Goal: Information Seeking & Learning: Learn about a topic

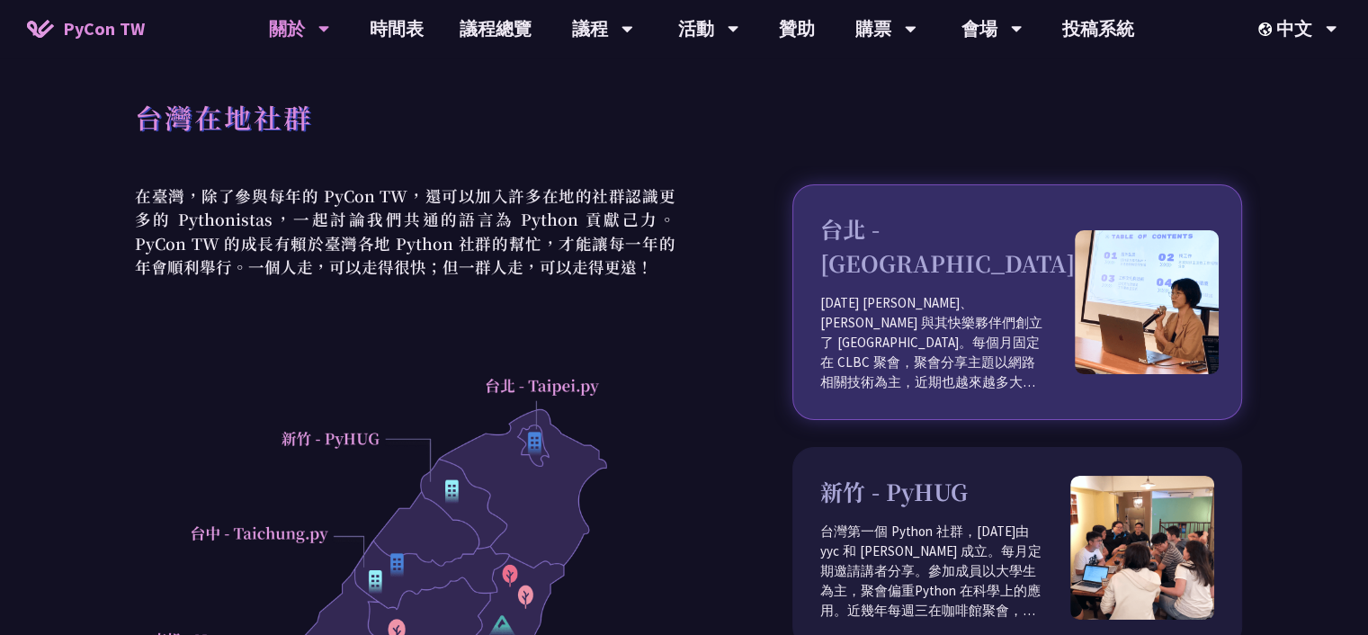
click at [900, 293] on p "[DATE] [PERSON_NAME]、[PERSON_NAME] 與其快樂夥伴們創立了 [GEOGRAPHIC_DATA]。每個月固定在 CLBC 聚會，…" at bounding box center [947, 342] width 255 height 99
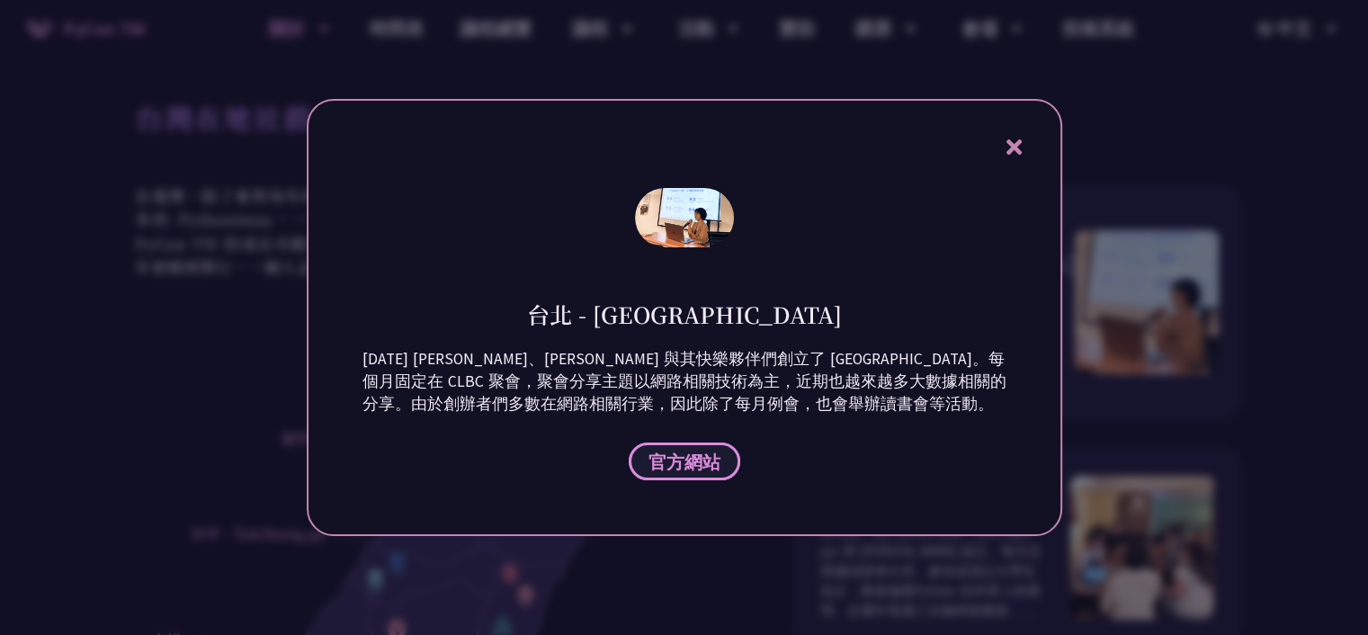
click at [693, 456] on span "官方網站" at bounding box center [685, 462] width 72 height 22
click at [1008, 145] on icon at bounding box center [1014, 147] width 22 height 22
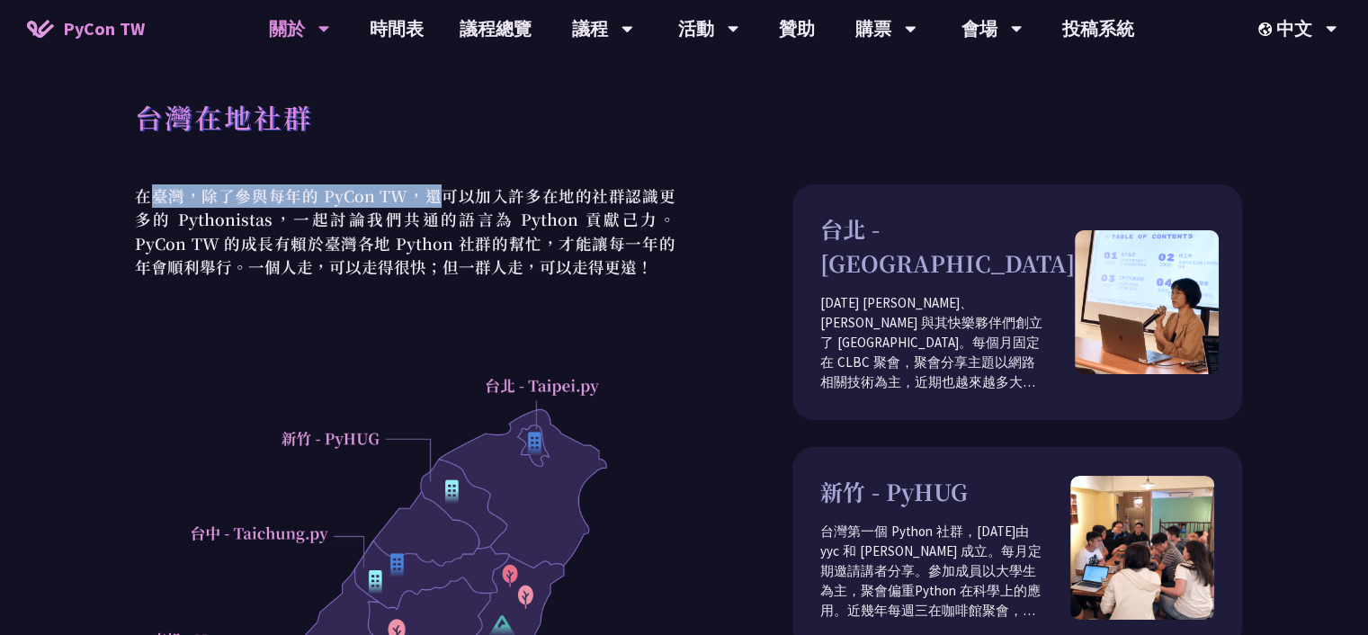
drag, startPoint x: 148, startPoint y: 193, endPoint x: 430, endPoint y: 197, distance: 282.5
click at [430, 197] on p "在臺灣，除了參與每年的 PyCon TW，還可以加入許多在地的社群認識更多的 Pythonistas，一起討論我們共通的語言為 Python 貢獻己力。PyC…" at bounding box center [405, 231] width 559 height 94
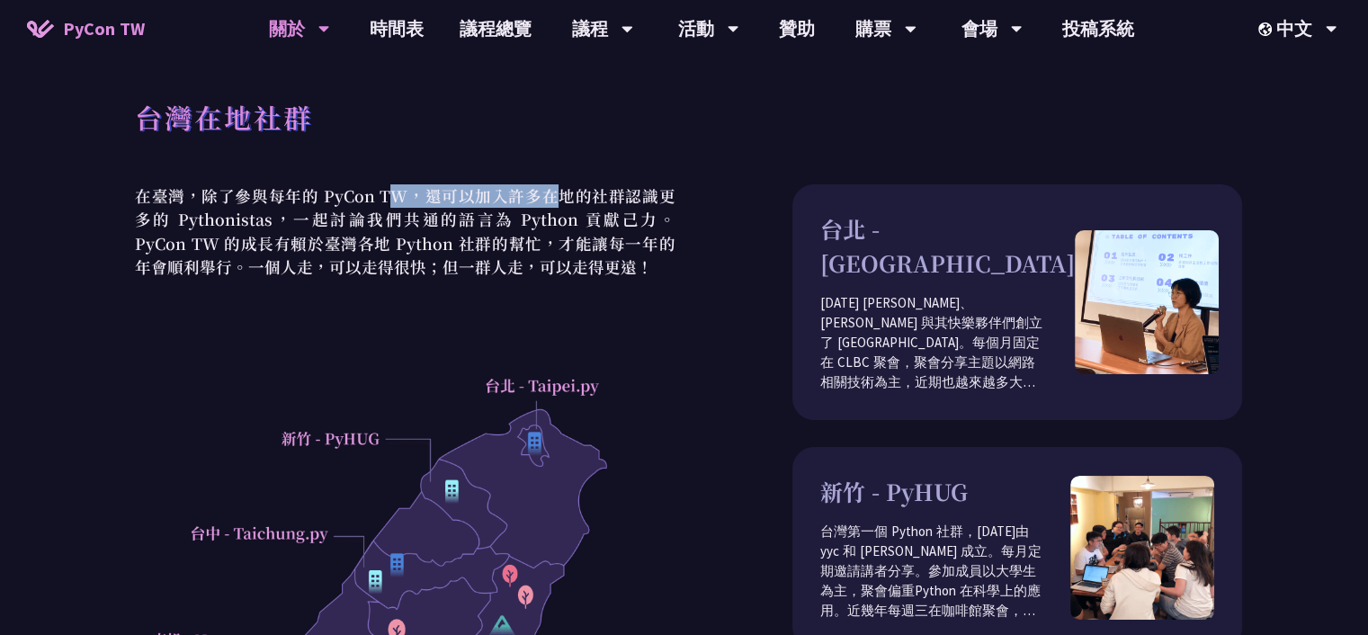
drag, startPoint x: 389, startPoint y: 193, endPoint x: 579, endPoint y: 196, distance: 190.7
click at [569, 196] on p "在臺灣，除了參與每年的 PyCon TW，還可以加入許多在地的社群認識更多的 Pythonistas，一起討論我們共通的語言為 Python 貢獻己力。PyC…" at bounding box center [405, 231] width 559 height 94
click at [579, 196] on p "在臺灣，除了參與每年的 PyCon TW，還可以加入許多在地的社群認識更多的 Pythonistas，一起討論我們共通的語言為 Python 貢獻己力。PyC…" at bounding box center [405, 231] width 559 height 94
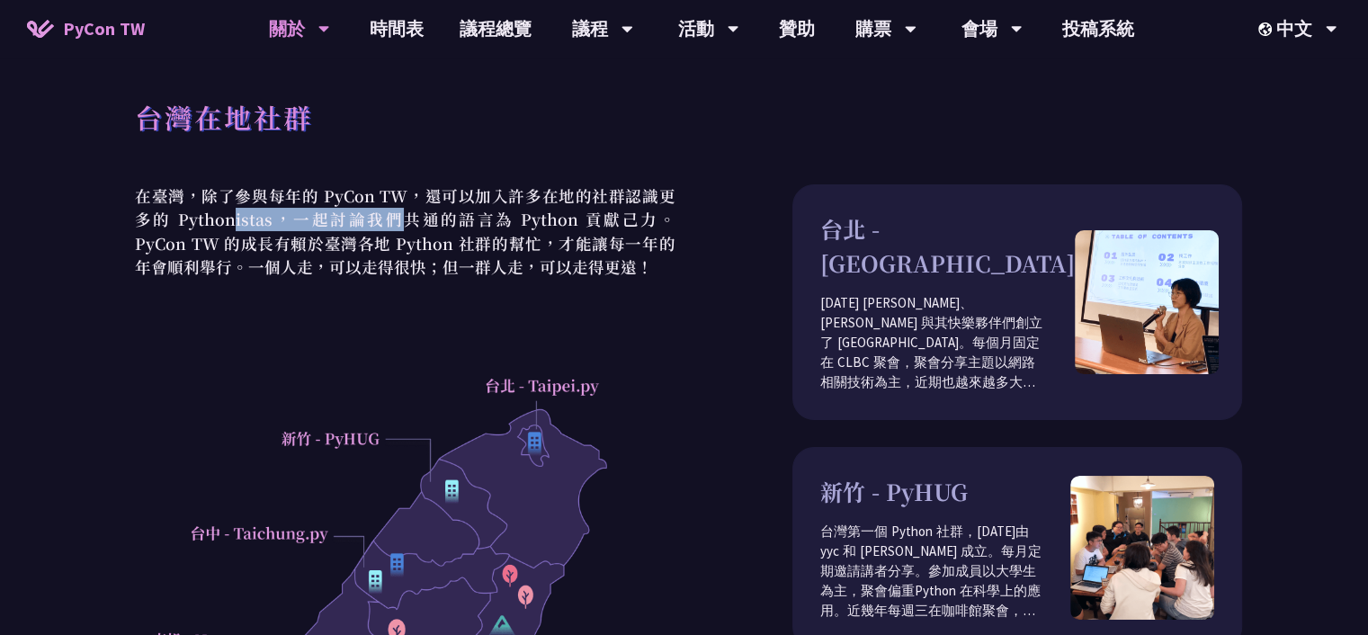
drag, startPoint x: 216, startPoint y: 220, endPoint x: 380, endPoint y: 220, distance: 163.7
click at [375, 222] on p "在臺灣，除了參與每年的 PyCon TW，還可以加入許多在地的社群認識更多的 Pythonistas，一起討論我們共通的語言為 Python 貢獻己力。PyC…" at bounding box center [405, 231] width 559 height 94
click at [381, 220] on p "在臺灣，除了參與每年的 PyCon TW，還可以加入許多在地的社群認識更多的 Pythonistas，一起討論我們共通的語言為 Python 貢獻己力。PyC…" at bounding box center [405, 231] width 559 height 94
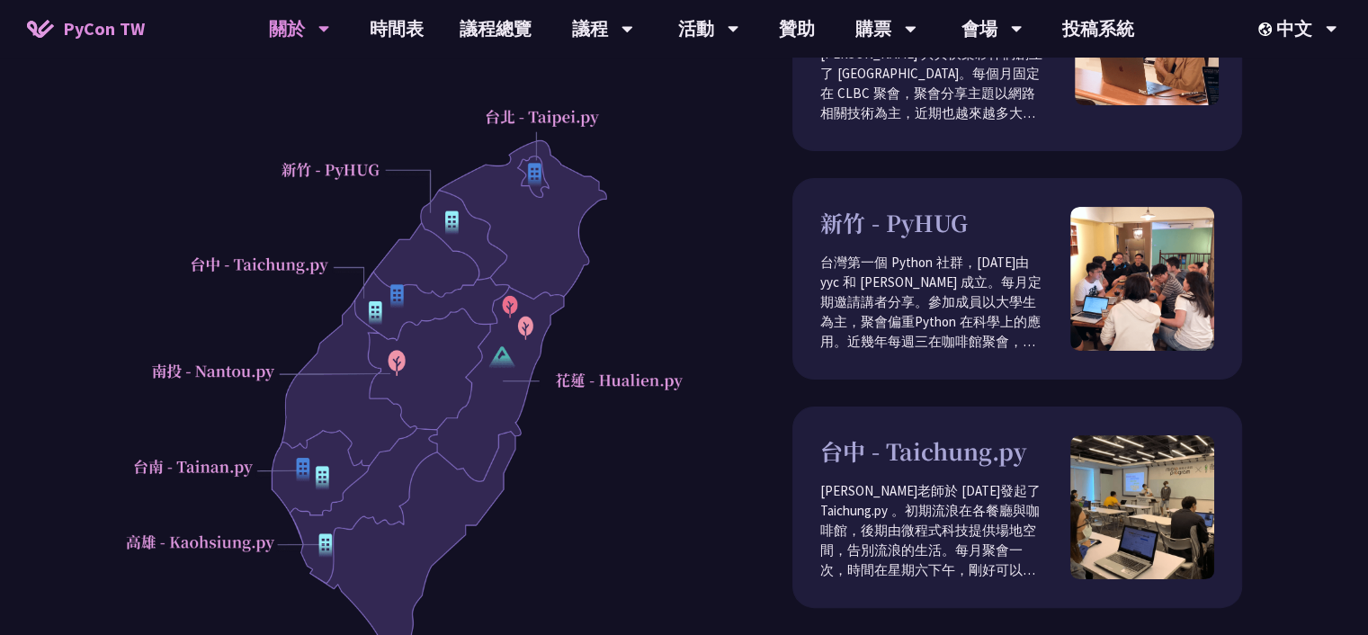
scroll to position [300, 0]
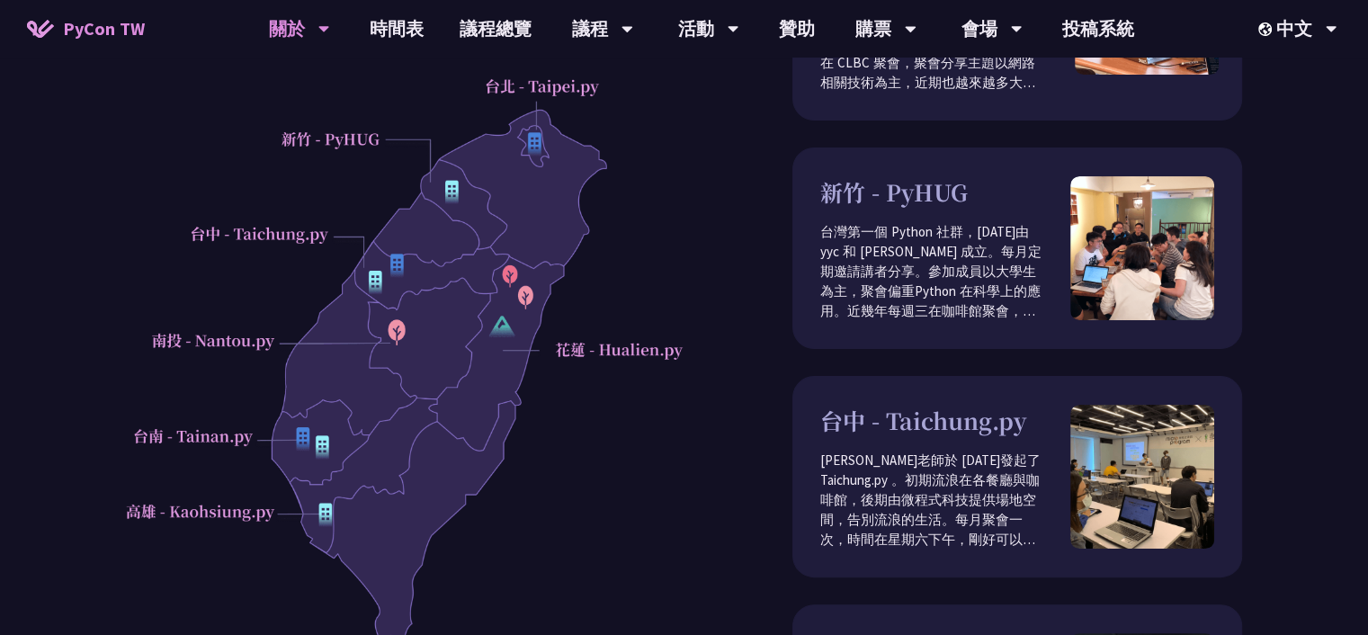
click at [533, 139] on div at bounding box center [405, 362] width 559 height 586
click at [528, 80] on div at bounding box center [405, 362] width 559 height 586
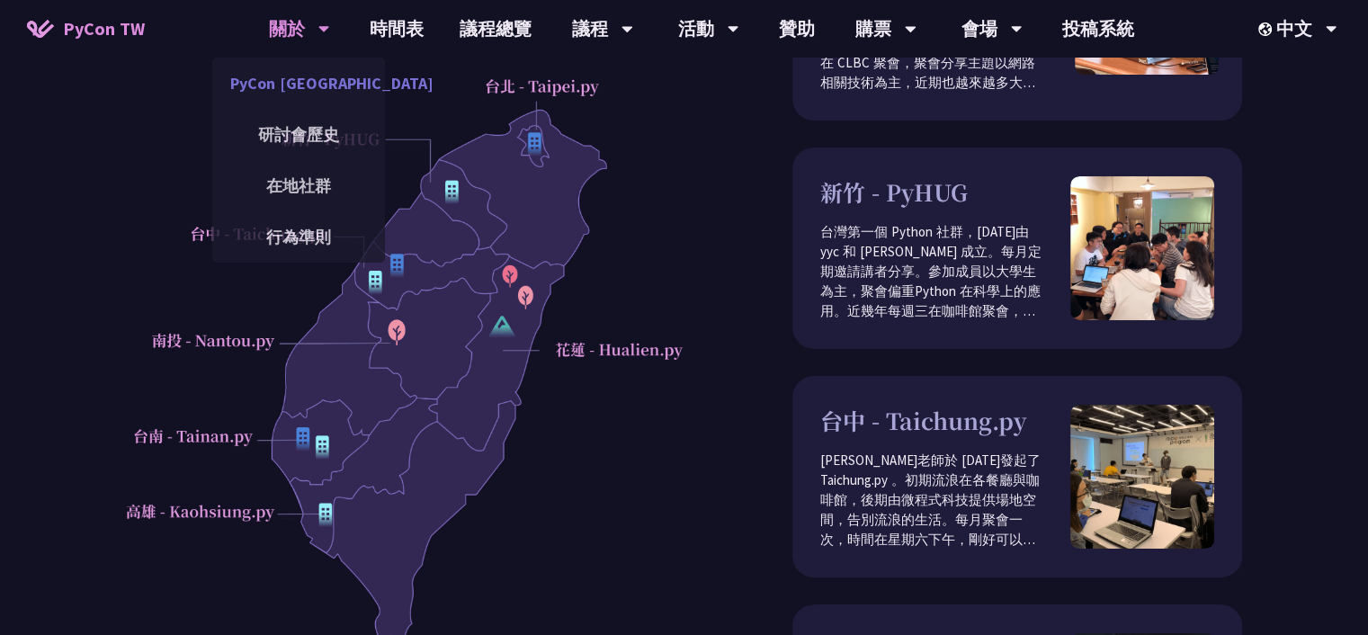
click at [309, 80] on link "PyCon [GEOGRAPHIC_DATA]" at bounding box center [298, 83] width 173 height 42
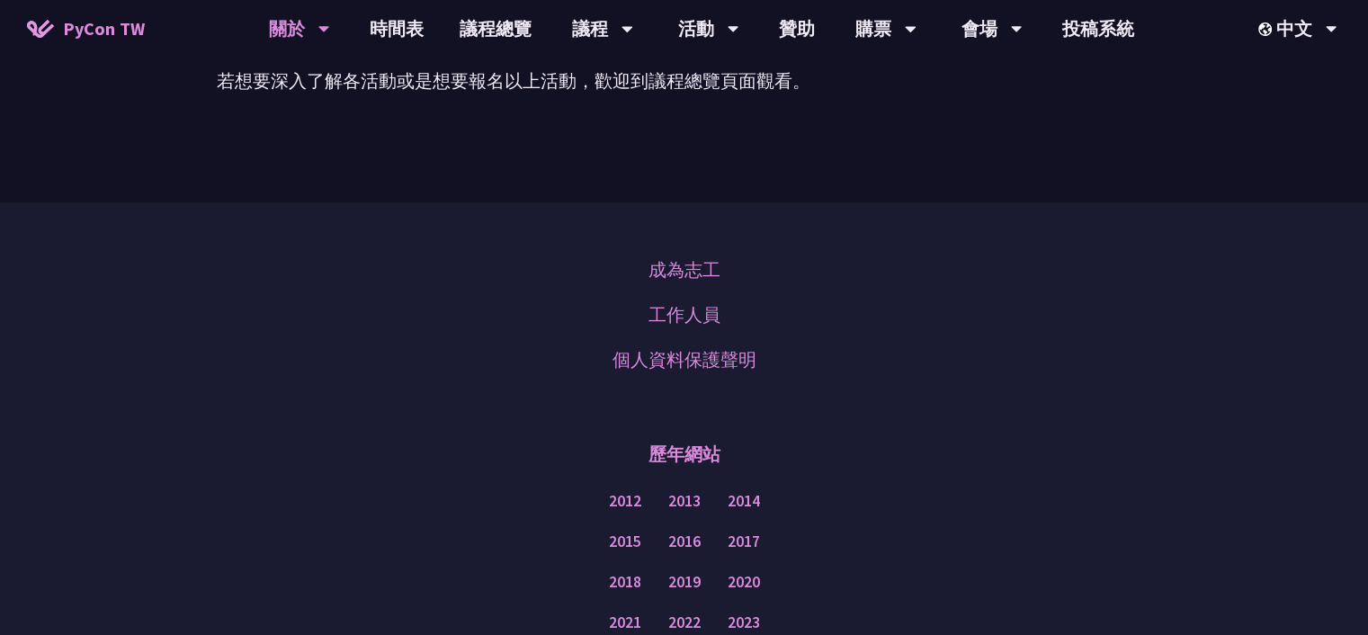
scroll to position [1380, 0]
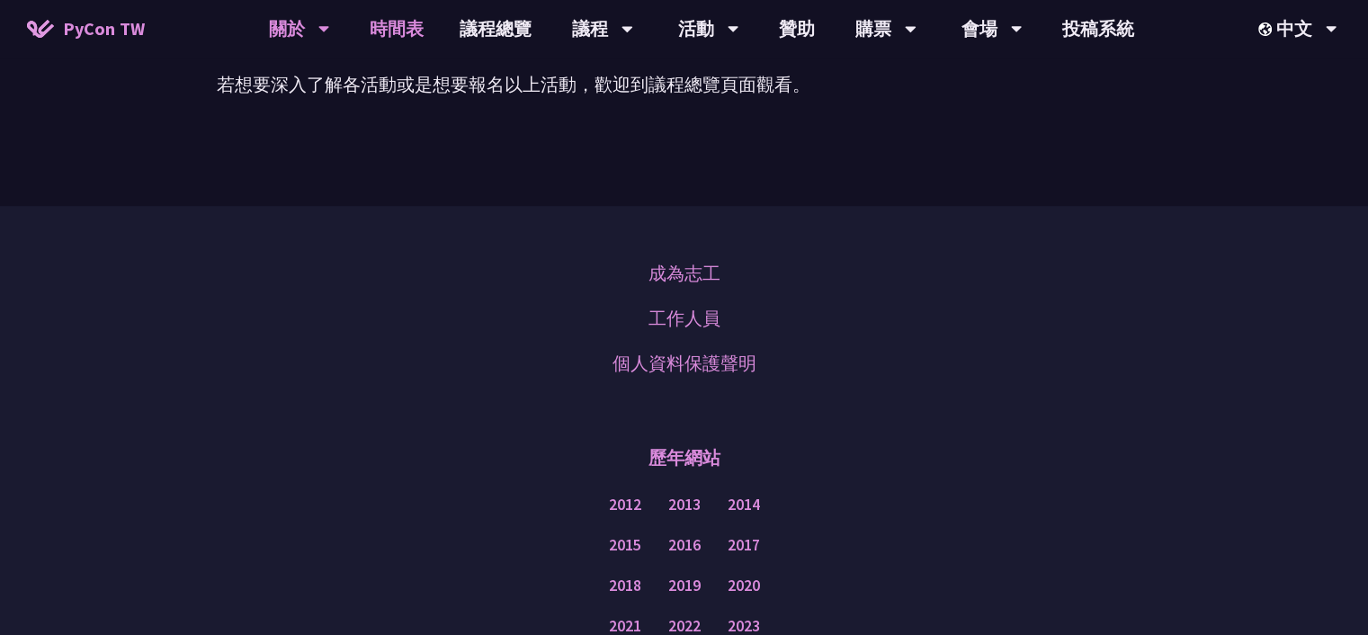
click at [403, 31] on link "時間表" at bounding box center [397, 29] width 90 height 58
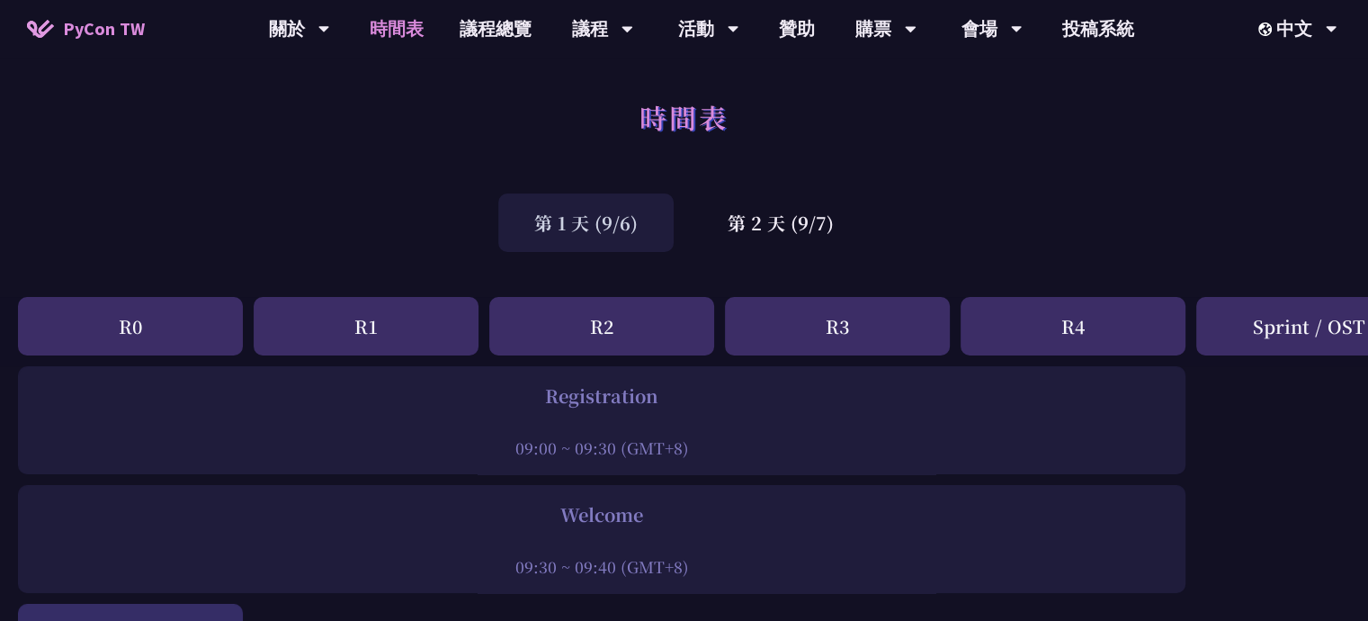
click at [209, 328] on div "R0" at bounding box center [130, 326] width 225 height 58
click at [361, 319] on div "R1" at bounding box center [366, 326] width 225 height 58
click at [767, 218] on div "第 2 天 (9/7)" at bounding box center [781, 222] width 178 height 58
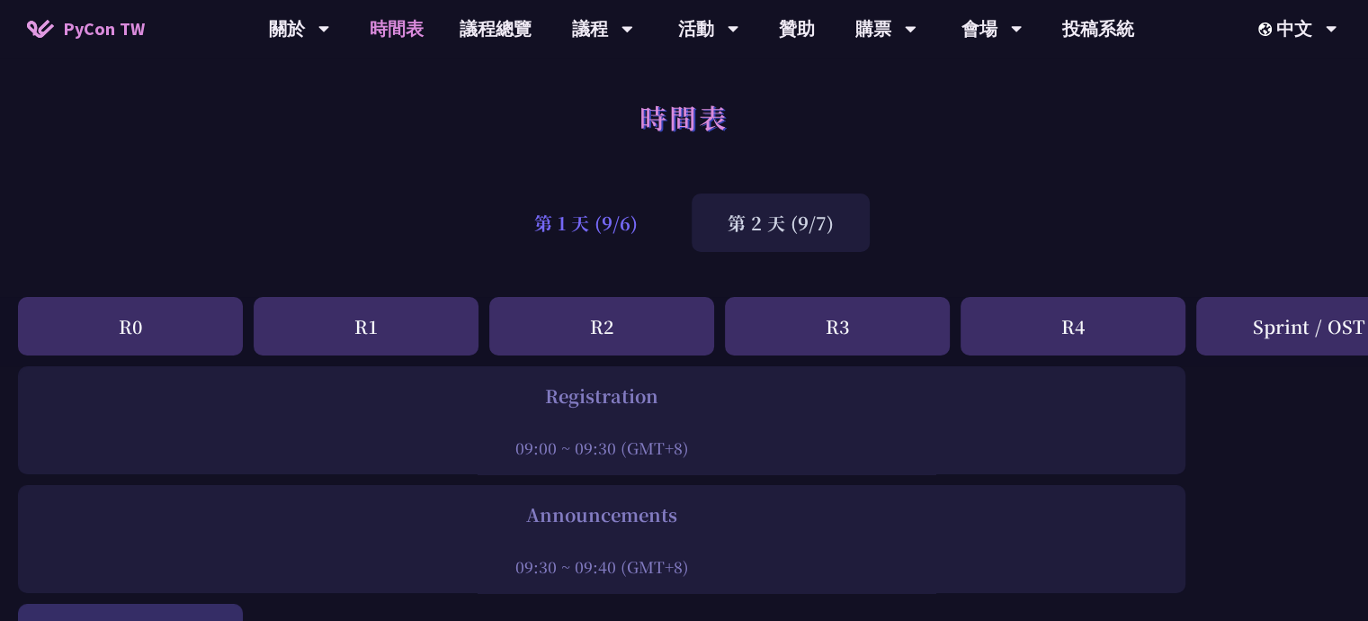
click at [601, 233] on div "第 1 天 (9/6)" at bounding box center [585, 222] width 175 height 58
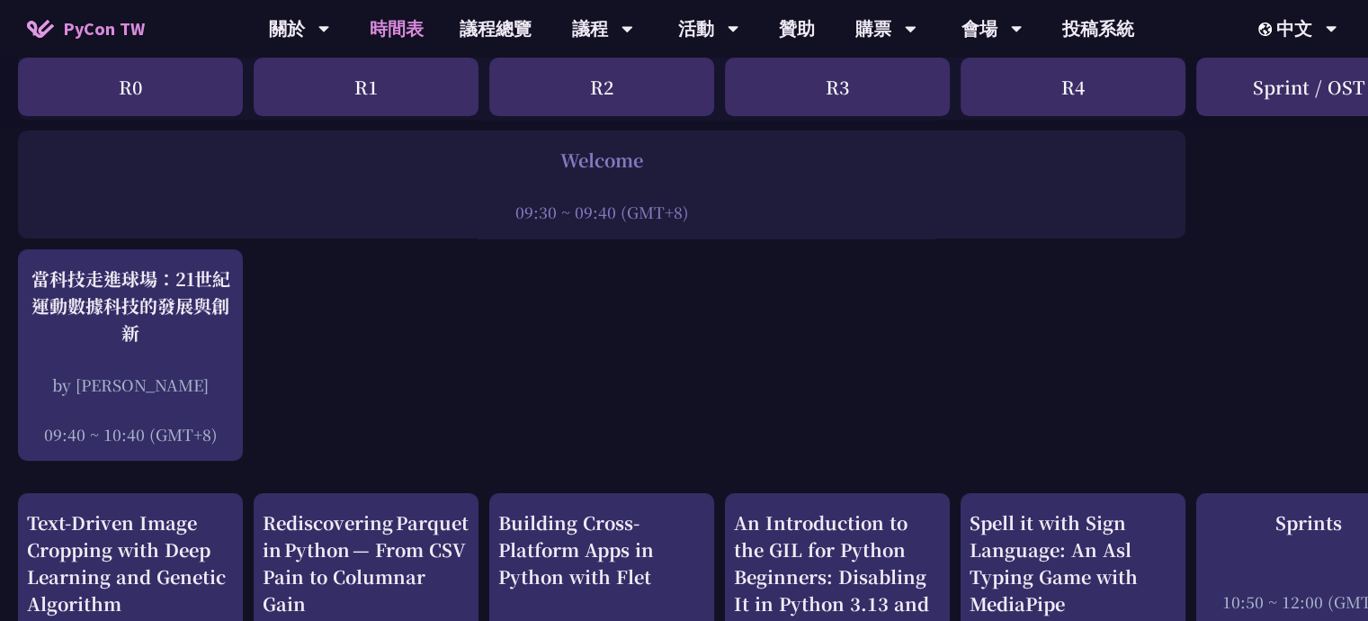
scroll to position [360, 0]
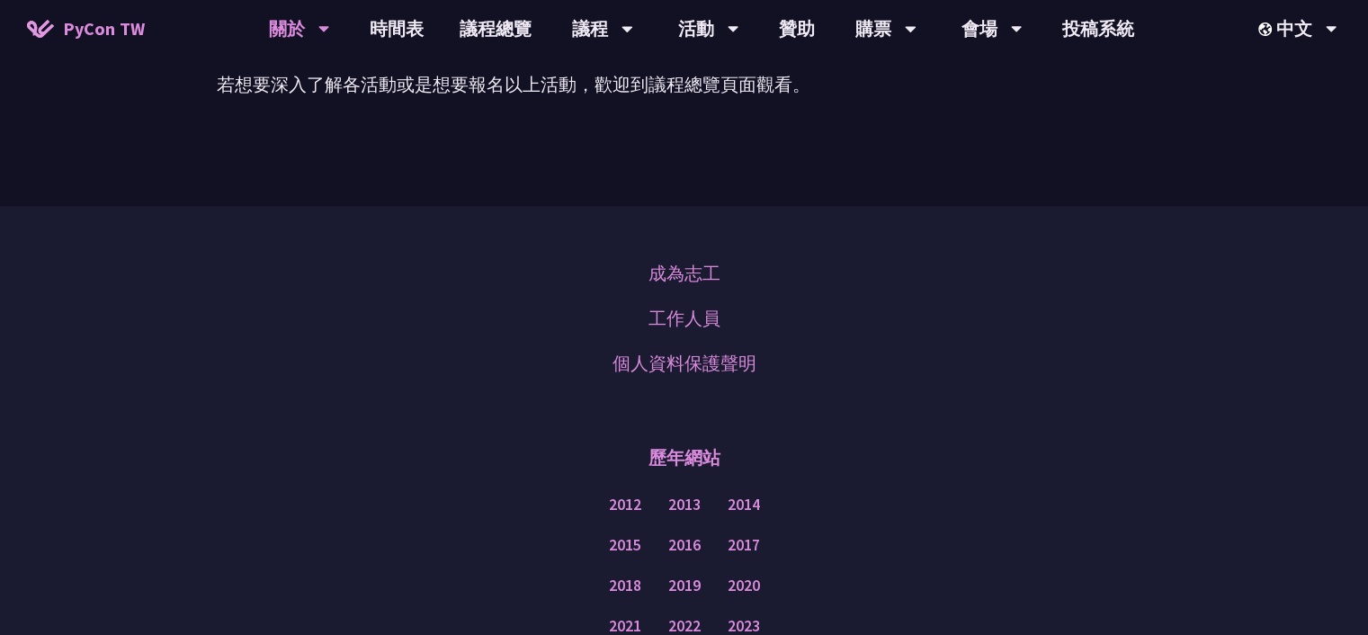
scroll to position [300, 0]
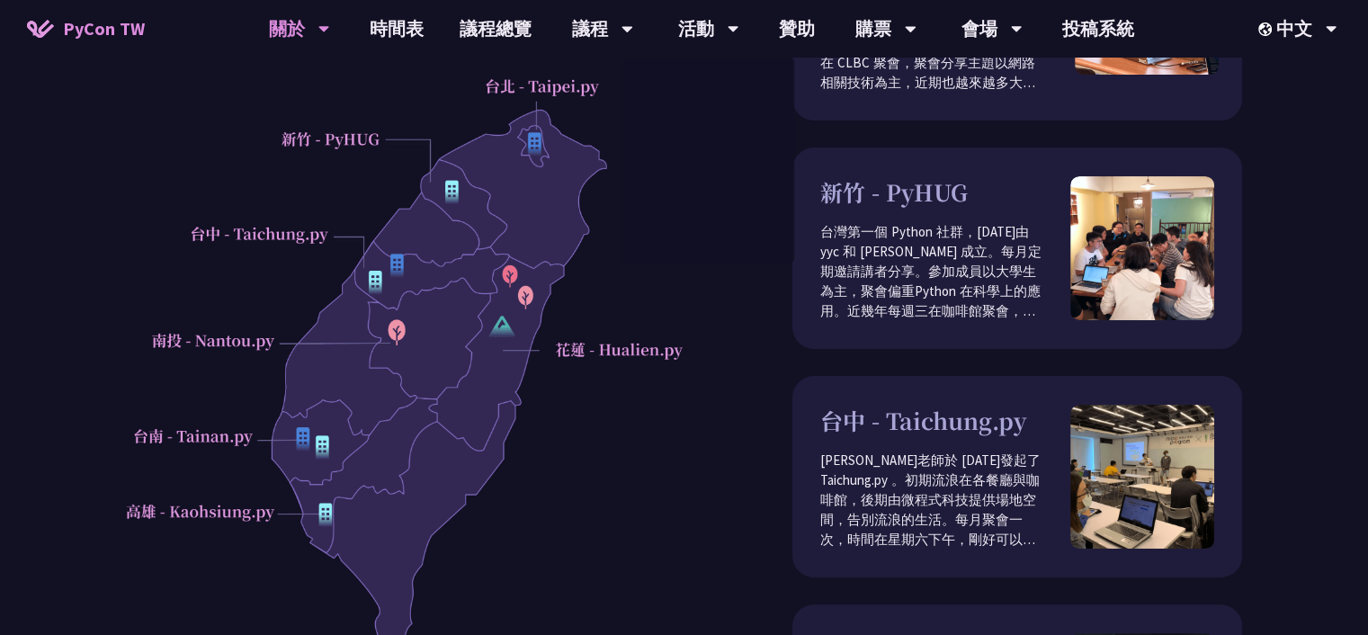
click at [696, 289] on div "在臺灣，除了參與每年的 PyCon TW，還可以加入許多在地的社群認識更多的 Pythonistas，一起討論我們共通的語言為 Python 貢獻己力。PyC…" at bounding box center [684, 330] width 1116 height 891
click at [721, 321] on div "在臺灣，除了參與每年的 PyCon TW，還可以加入許多在地的社群認識更多的 Pythonistas，一起討論我們共通的語言為 Python 貢獻己力。PyC…" at bounding box center [684, 330] width 1116 height 891
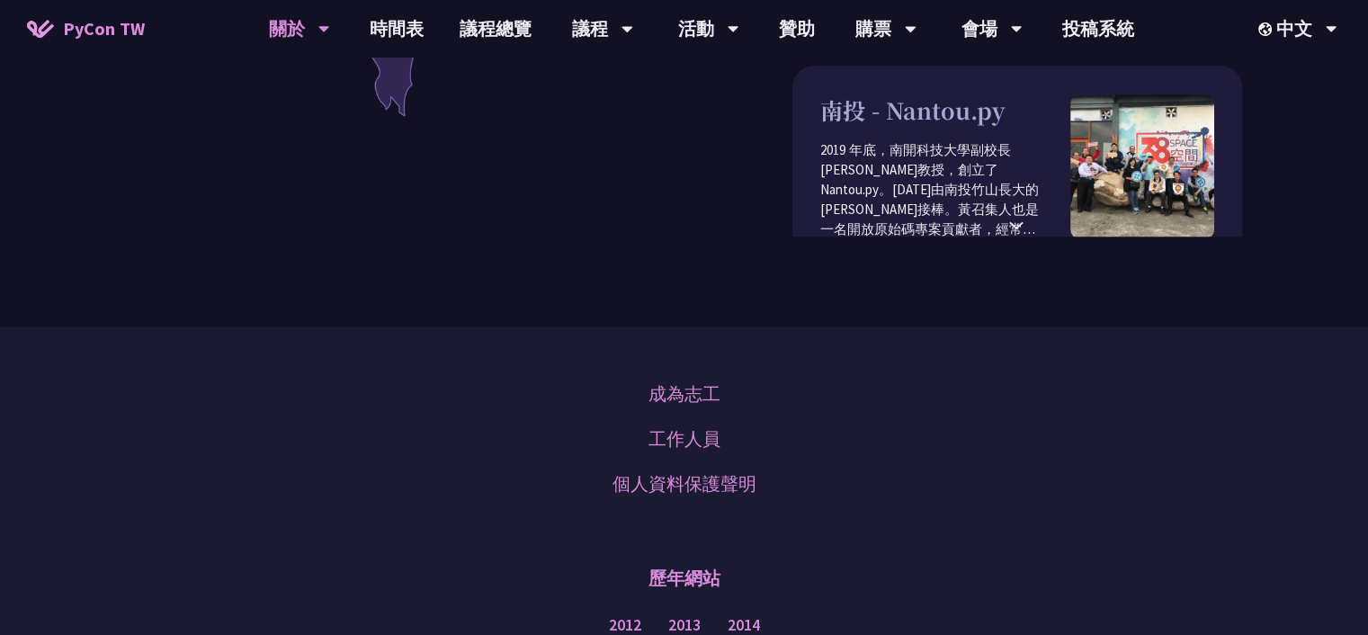
scroll to position [1198, 0]
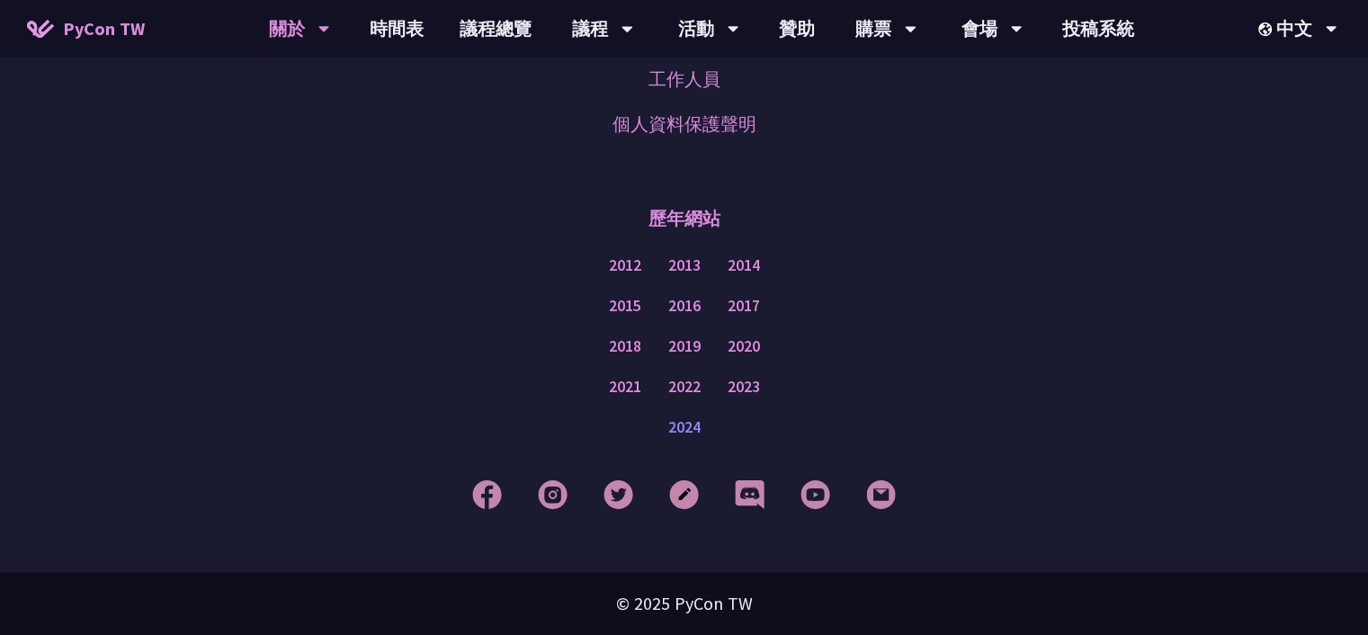
click at [680, 436] on link "2024" at bounding box center [684, 428] width 32 height 22
